Goal: Transaction & Acquisition: Purchase product/service

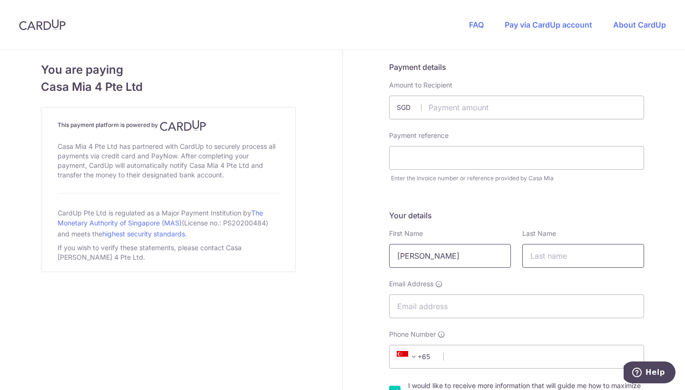
type input "[PERSON_NAME]"
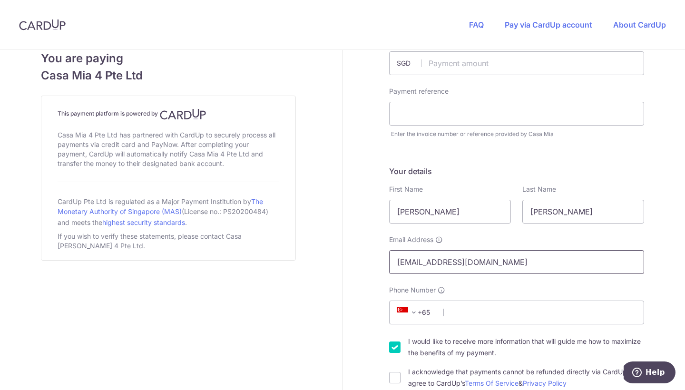
scroll to position [124, 0]
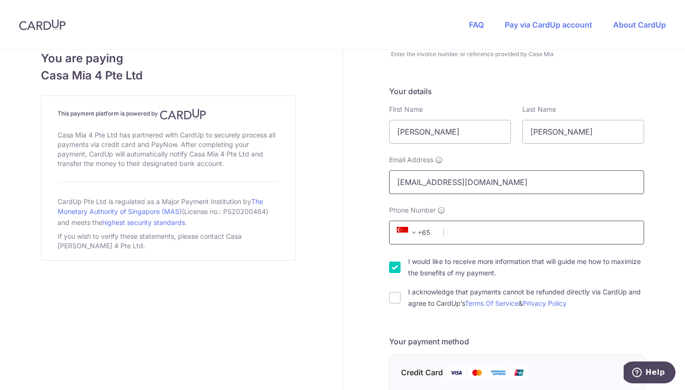
type input "[EMAIL_ADDRESS][DOMAIN_NAME]"
click at [392, 303] on input "I acknowledge that payments cannot be refunded directly via CardUp and agree to…" at bounding box center [394, 297] width 11 height 11
checkbox input "true"
click at [478, 233] on input "Phone Number" at bounding box center [516, 233] width 255 height 24
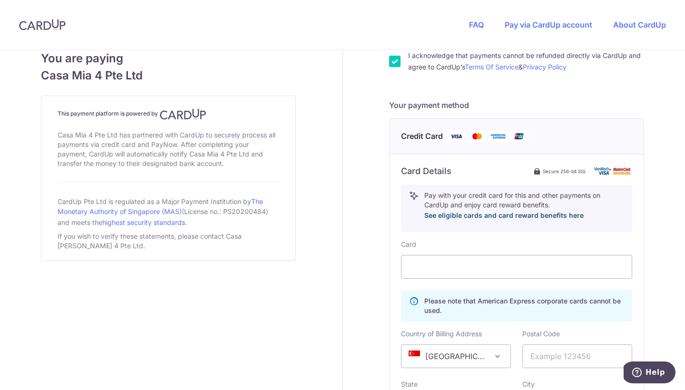
scroll to position [416, 0]
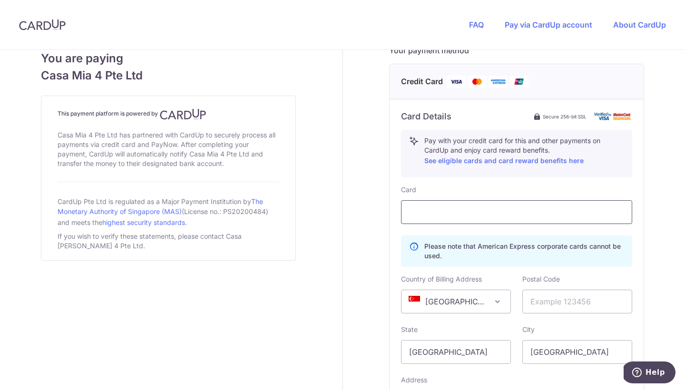
type input "88234484"
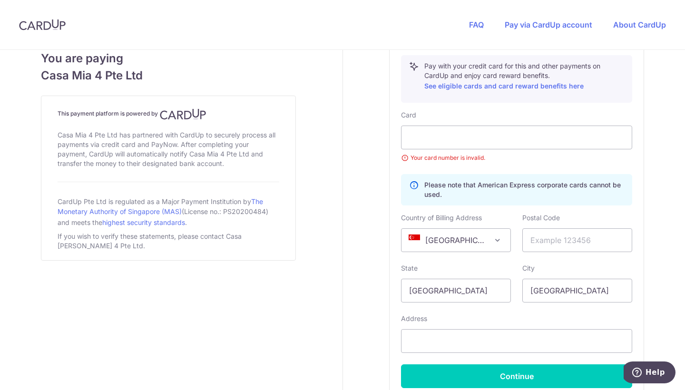
scroll to position [512, 0]
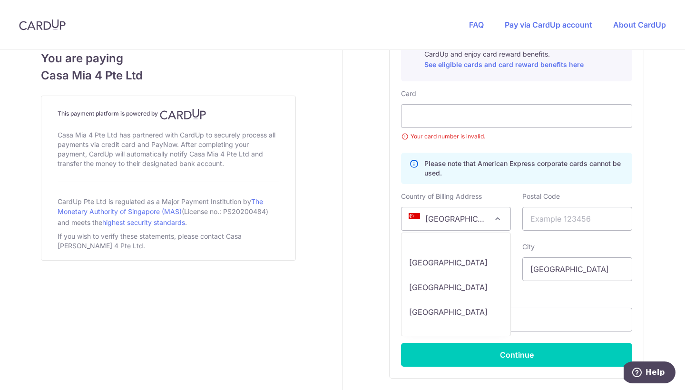
click at [500, 218] on span at bounding box center [497, 218] width 11 height 11
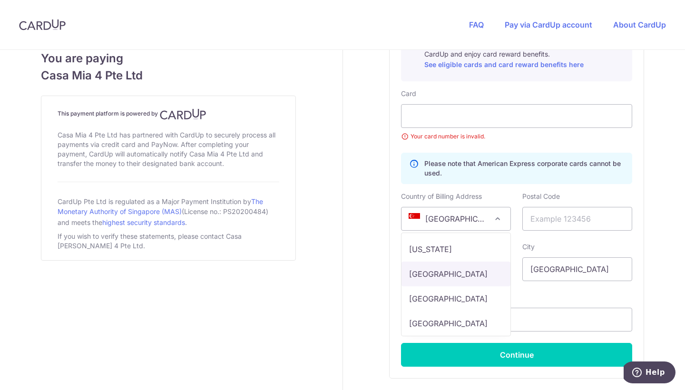
select select "DE"
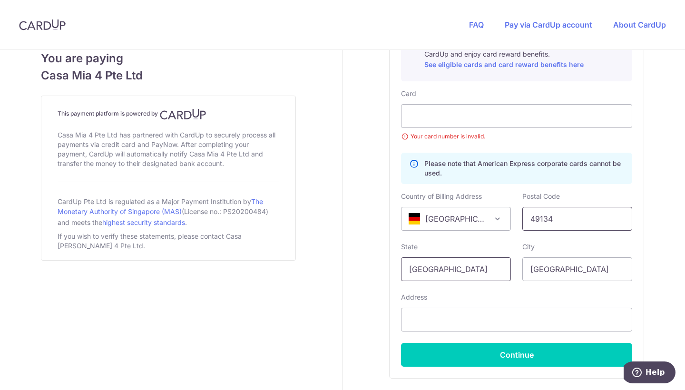
type input "49134"
drag, startPoint x: 458, startPoint y: 267, endPoint x: 335, endPoint y: 267, distance: 123.3
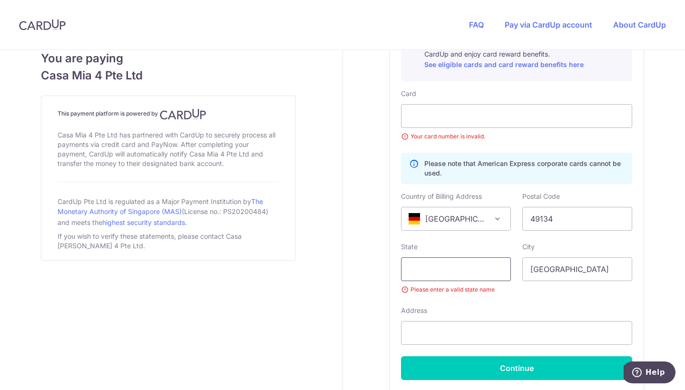
type input "N"
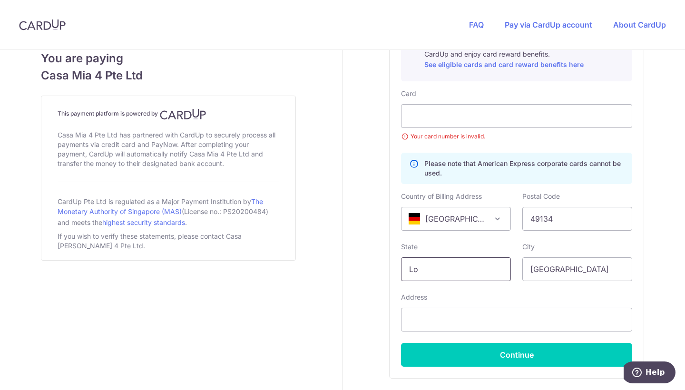
type input "L"
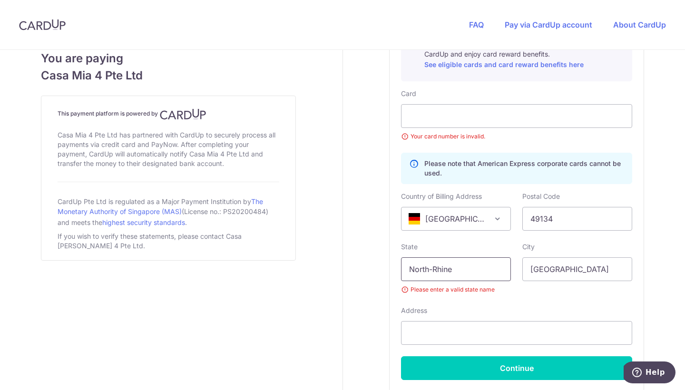
click at [458, 273] on input "North-Rhine" at bounding box center [456, 270] width 110 height 24
drag, startPoint x: 458, startPoint y: 273, endPoint x: 395, endPoint y: 273, distance: 63.3
click at [395, 273] on div "Card Details Secure 256-bit SSL Pay with your credit card for this and other pa…" at bounding box center [517, 197] width 254 height 389
paste input "[GEOGRAPHIC_DATA]"
type input "[GEOGRAPHIC_DATA]"
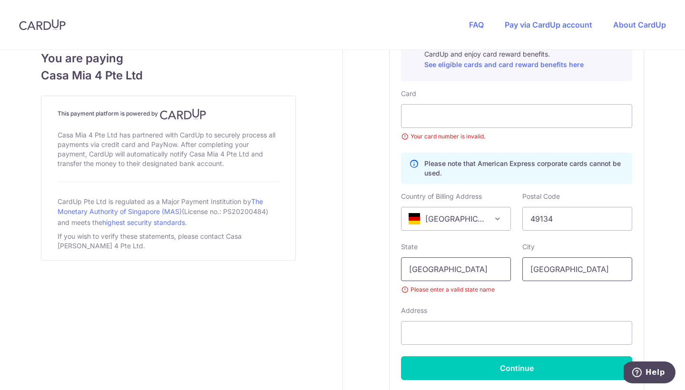
drag, startPoint x: 570, startPoint y: 272, endPoint x: 501, endPoint y: 272, distance: 68.5
type input "Ibbenburen"
click at [487, 304] on div "Card Your card number is invalid. Please note that American Express corporate c…" at bounding box center [516, 234] width 231 height 291
click at [486, 269] on input "[GEOGRAPHIC_DATA]" at bounding box center [456, 270] width 110 height 24
drag, startPoint x: 552, startPoint y: 220, endPoint x: 542, endPoint y: 219, distance: 10.5
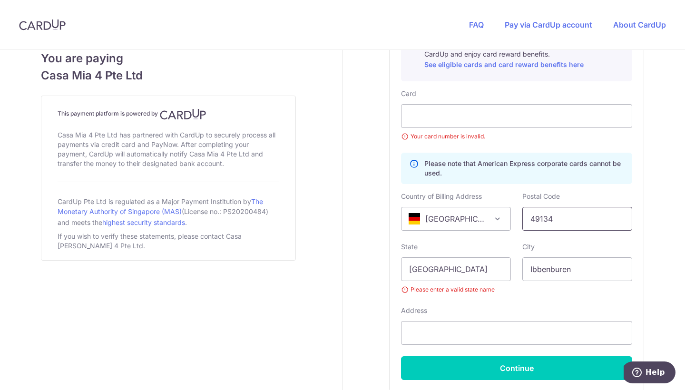
click at [542, 219] on input "49134" at bounding box center [578, 219] width 110 height 24
type input "49477"
drag, startPoint x: 494, startPoint y: 269, endPoint x: 345, endPoint y: 269, distance: 149.0
click at [345, 269] on div "Payment details Amount to Recipient SGD Payment reference Enter the invoice num…" at bounding box center [517, 5] width 348 height 935
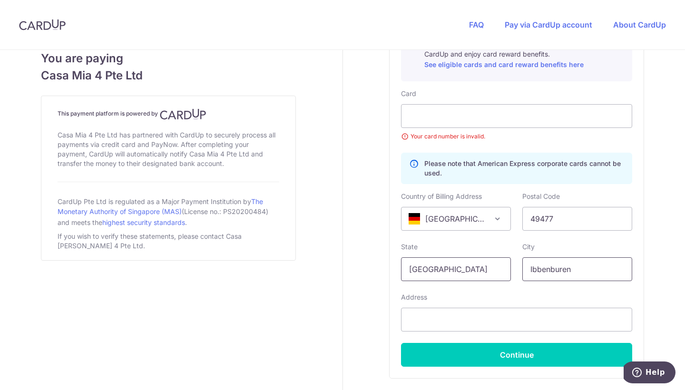
type input "[GEOGRAPHIC_DATA]"
drag, startPoint x: 570, startPoint y: 269, endPoint x: 492, endPoint y: 269, distance: 78.1
click at [492, 269] on div "State [GEOGRAPHIC_DATA] Please enter a valid state name City [GEOGRAPHIC_DATA] …" at bounding box center [517, 261] width 243 height 39
type input "[PERSON_NAME]"
click at [523, 292] on div "Card Your card number is invalid. Please note that American Express corporate c…" at bounding box center [516, 228] width 231 height 278
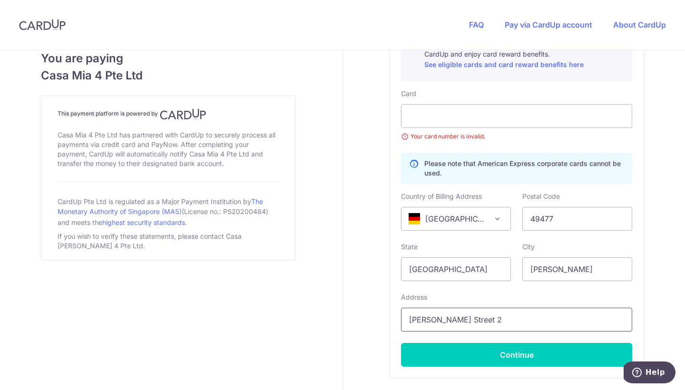
type input "[PERSON_NAME] Street 2"
click at [491, 292] on div "Card Your card number is invalid. Please note that American Express corporate c…" at bounding box center [516, 228] width 231 height 278
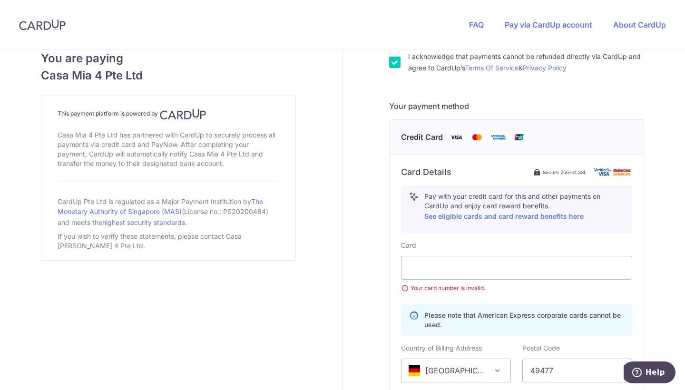
scroll to position [359, 0]
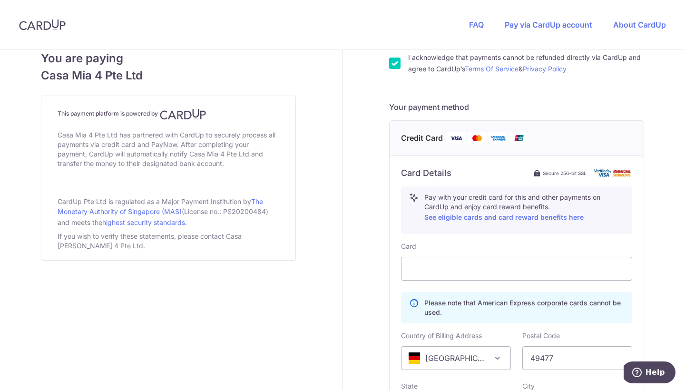
click at [676, 197] on div "Payment details Amount to Recipient SGD Payment reference Enter the invoice num…" at bounding box center [517, 145] width 348 height 908
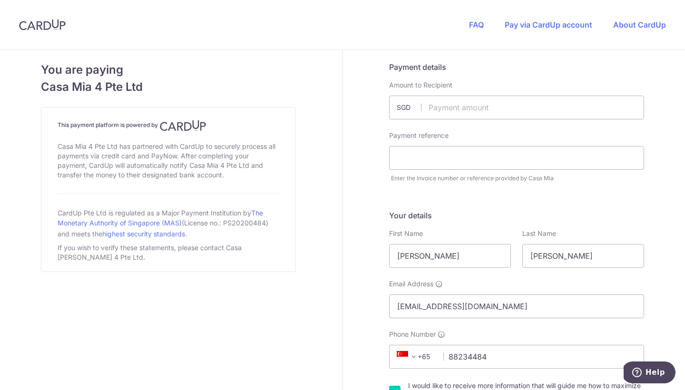
scroll to position [0, 0]
click at [443, 153] on input "text" at bounding box center [516, 158] width 255 height 24
type input "Invoice 18806"
click at [457, 108] on input "text" at bounding box center [516, 108] width 255 height 24
type input "2054.73"
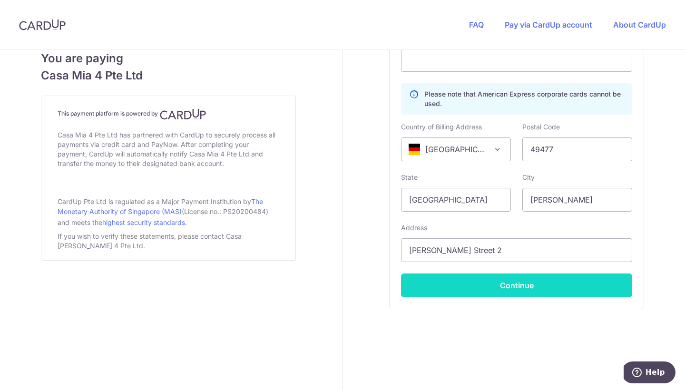
scroll to position [568, 0]
click at [424, 283] on button "Continue" at bounding box center [516, 286] width 231 height 24
type input "**** 3895"
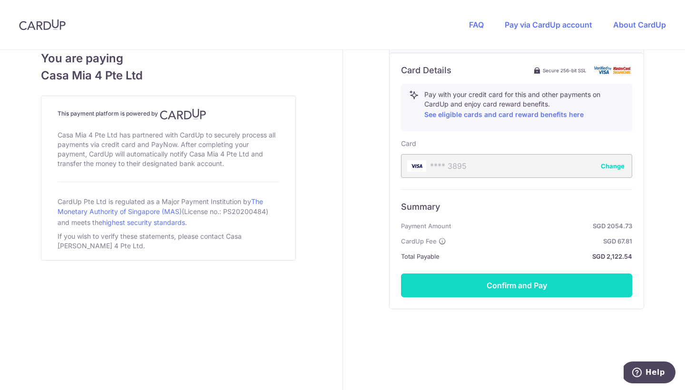
scroll to position [462, 0]
click at [511, 287] on button "Confirm and Pay" at bounding box center [516, 286] width 231 height 24
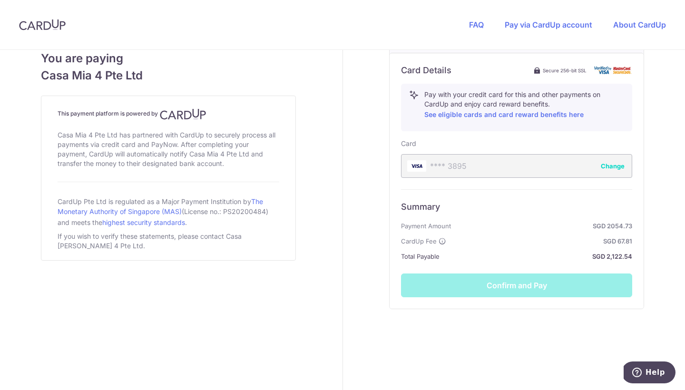
scroll to position [470, 0]
